Goal: Navigation & Orientation: Find specific page/section

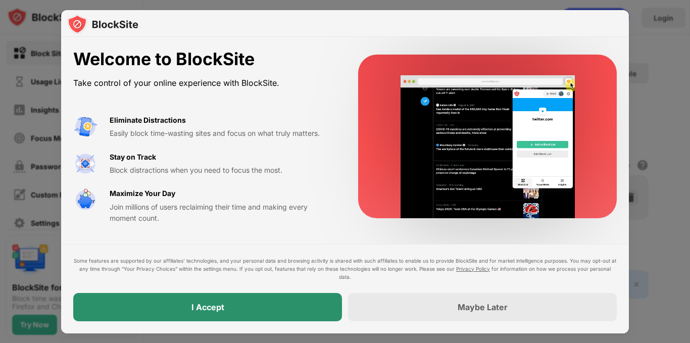
click at [291, 311] on div "I Accept" at bounding box center [207, 307] width 269 height 28
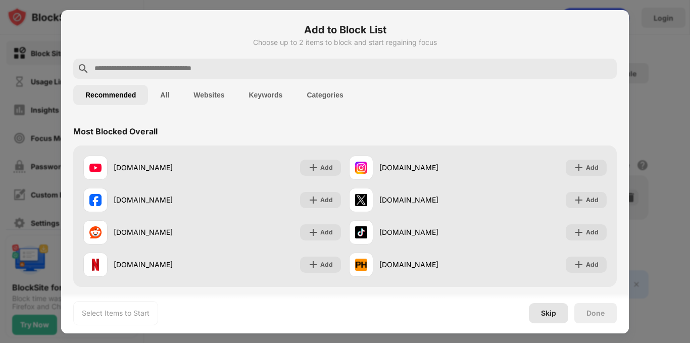
click at [550, 313] on div "Skip" at bounding box center [548, 313] width 15 height 8
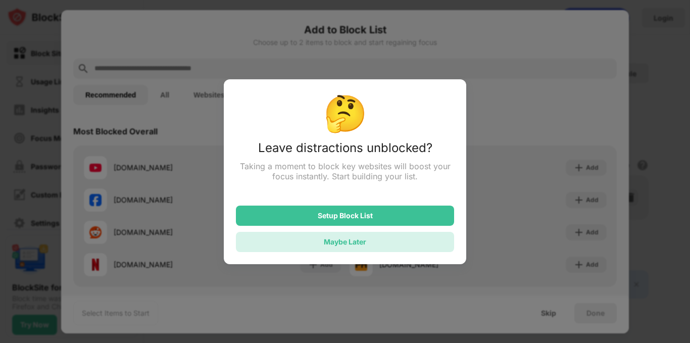
click at [345, 249] on div "Maybe Later" at bounding box center [345, 242] width 218 height 20
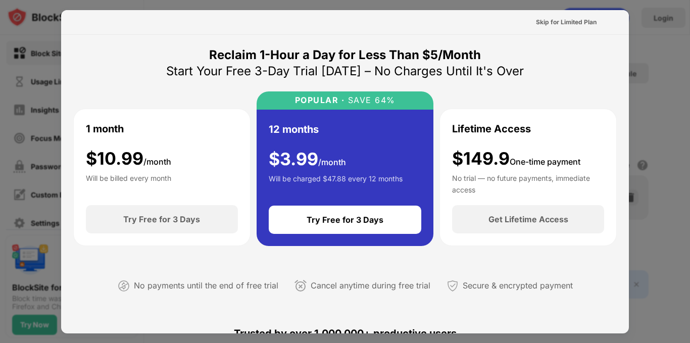
click at [657, 149] on div at bounding box center [345, 171] width 690 height 343
click at [551, 23] on div "Skip for Limited Plan" at bounding box center [566, 22] width 61 height 10
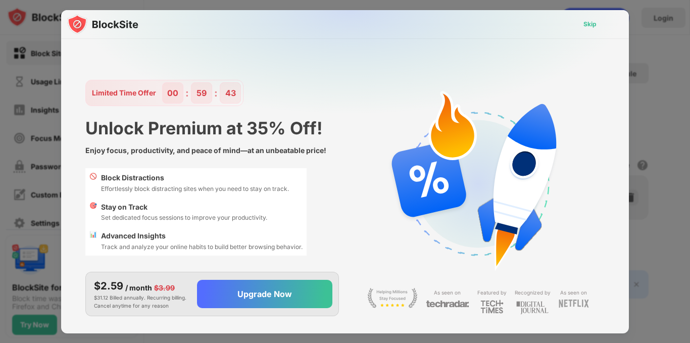
click at [592, 24] on div "Skip" at bounding box center [589, 24] width 13 height 10
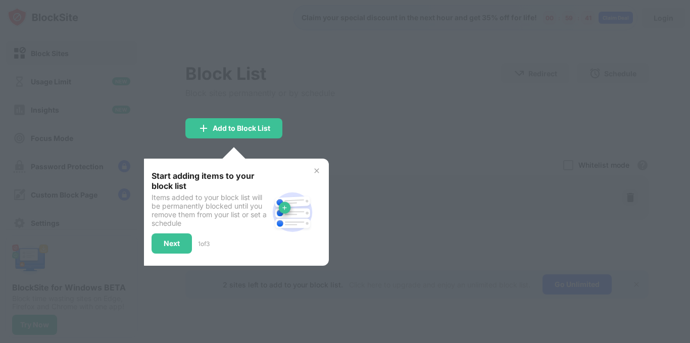
click at [315, 167] on img at bounding box center [316, 171] width 8 height 8
